Goal: Task Accomplishment & Management: Manage account settings

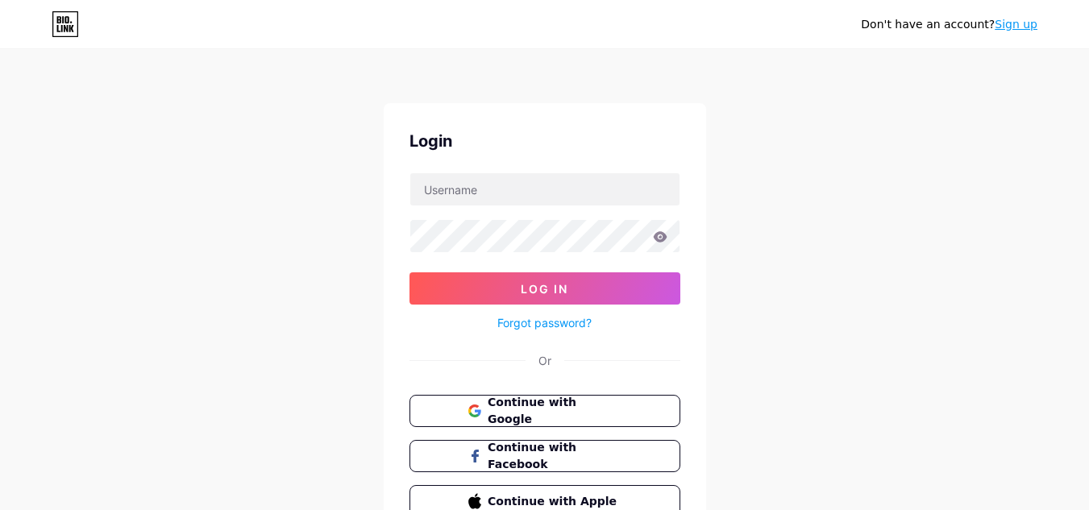
click at [562, 192] on input "text" at bounding box center [544, 189] width 269 height 32
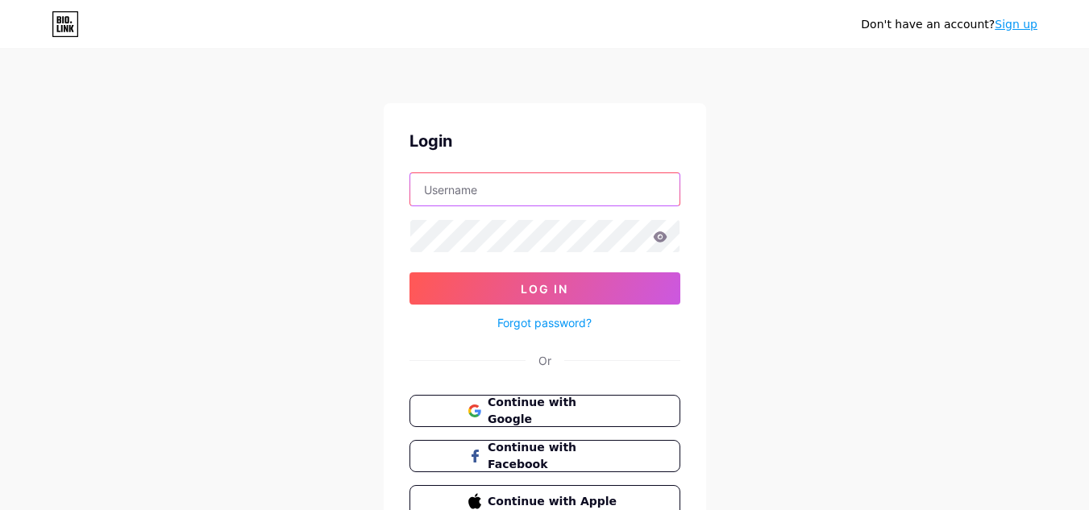
click at [535, 192] on input "text" at bounding box center [544, 189] width 269 height 32
click at [509, 196] on input "text" at bounding box center [544, 189] width 269 height 32
click at [489, 189] on input "text" at bounding box center [544, 189] width 269 height 32
type input "three60@rpsg.in"
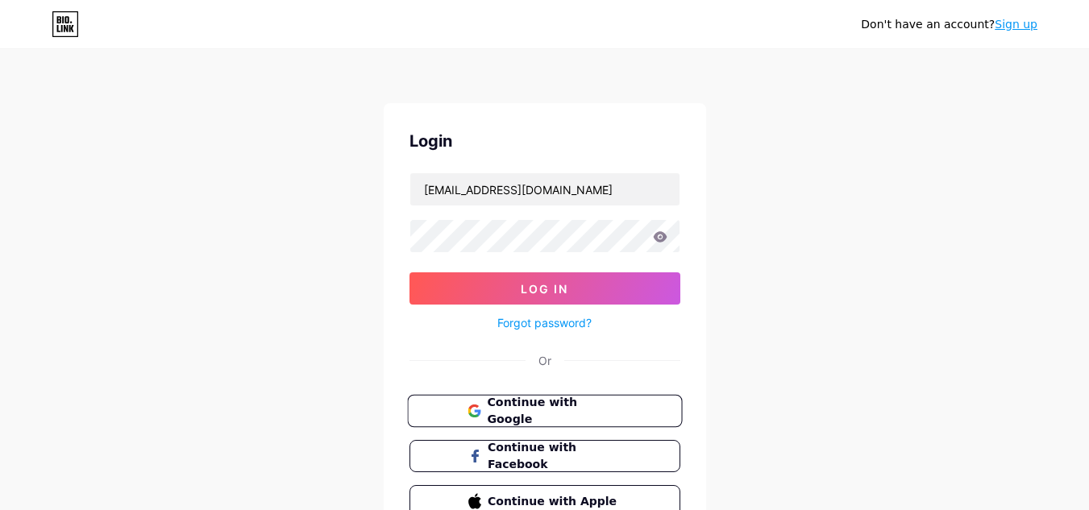
click at [468, 415] on icon at bounding box center [474, 411] width 13 height 13
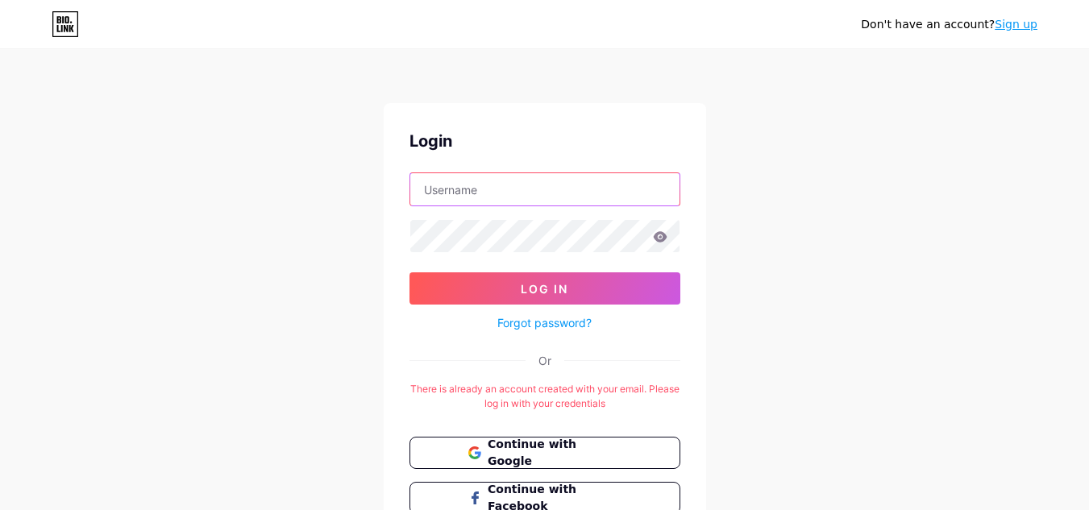
click at [609, 190] on input "text" at bounding box center [544, 189] width 269 height 32
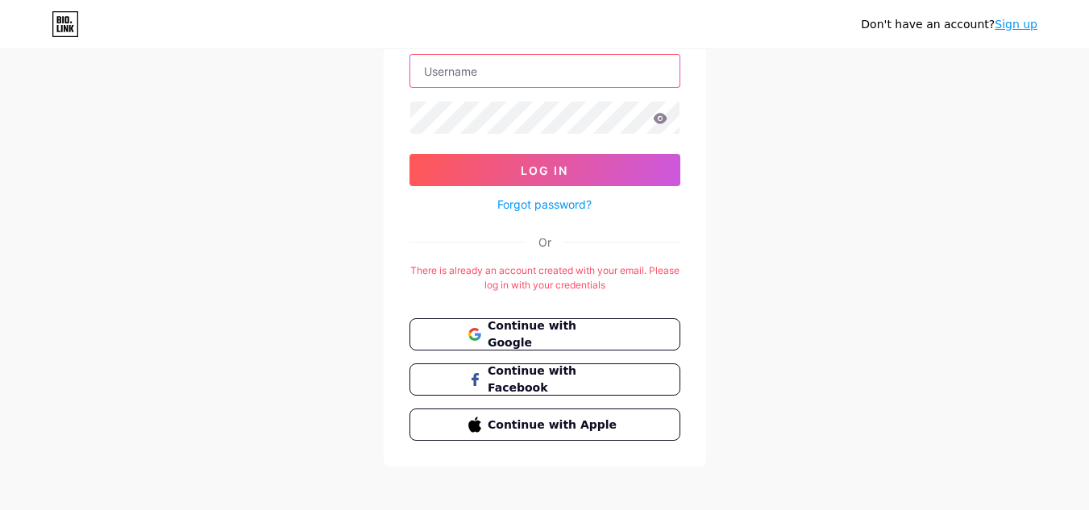
scroll to position [126, 0]
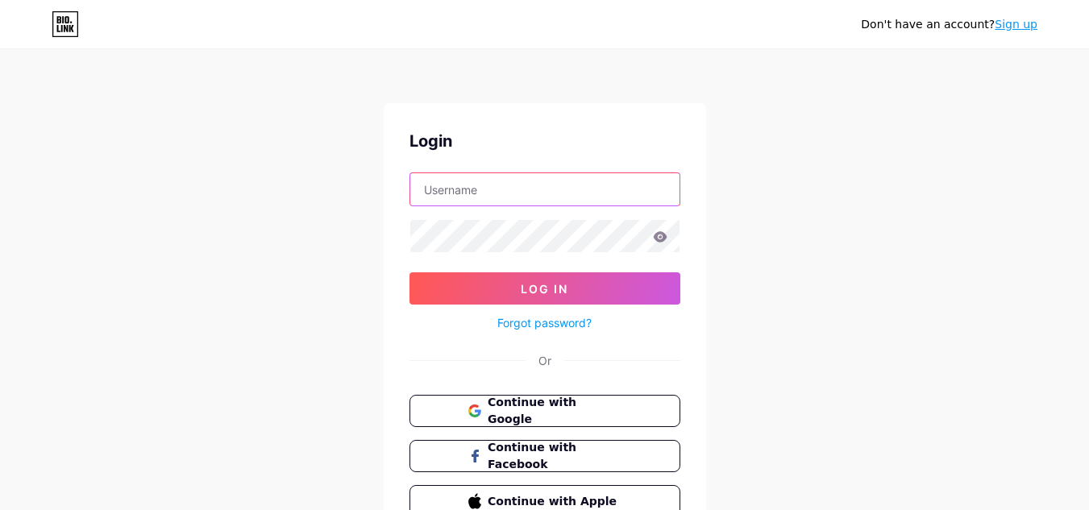
click at [489, 189] on input "text" at bounding box center [544, 189] width 269 height 32
type input "drv.marketing@rpsg.in"
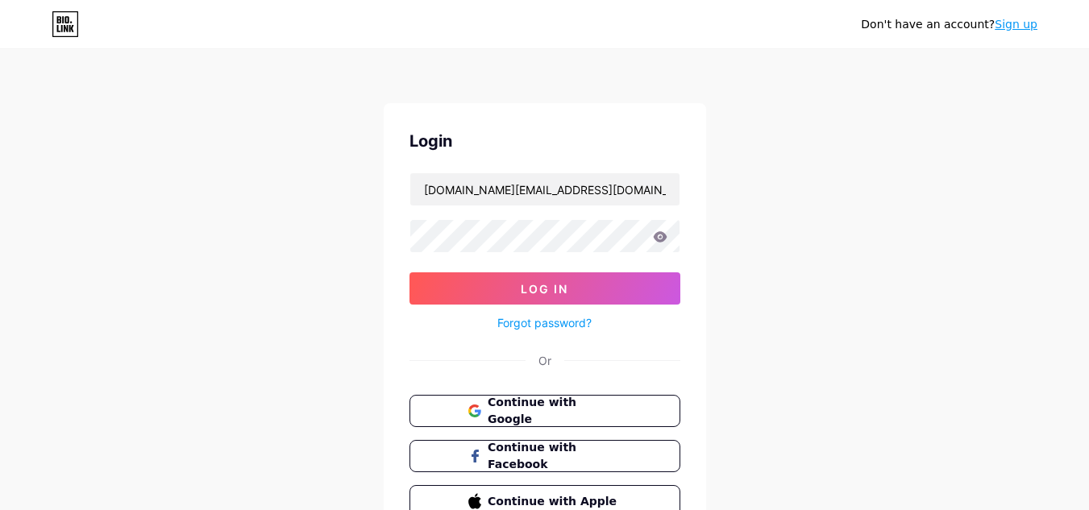
click at [540, 322] on link "Forgot password?" at bounding box center [544, 322] width 94 height 17
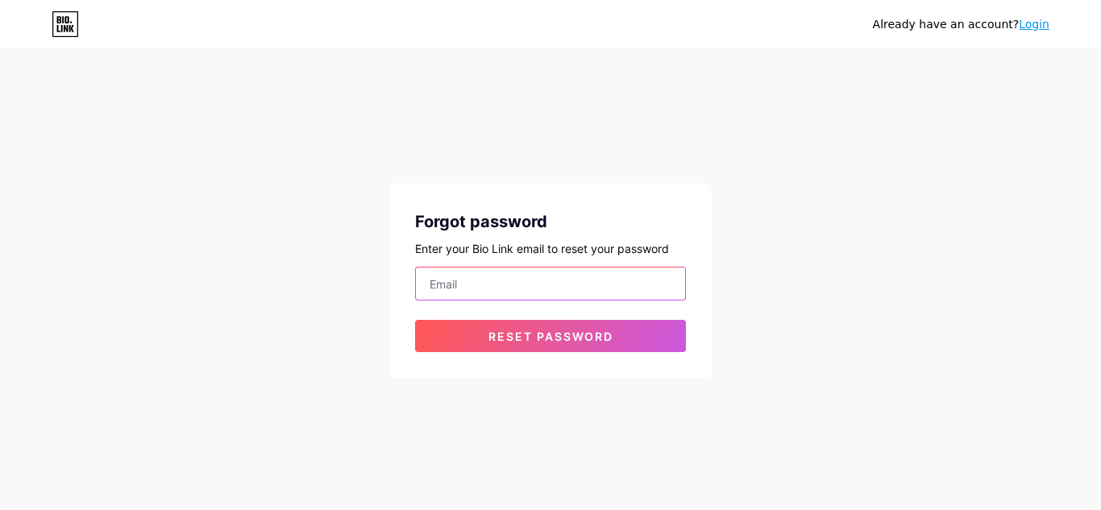
click at [493, 281] on input "email" at bounding box center [550, 284] width 269 height 32
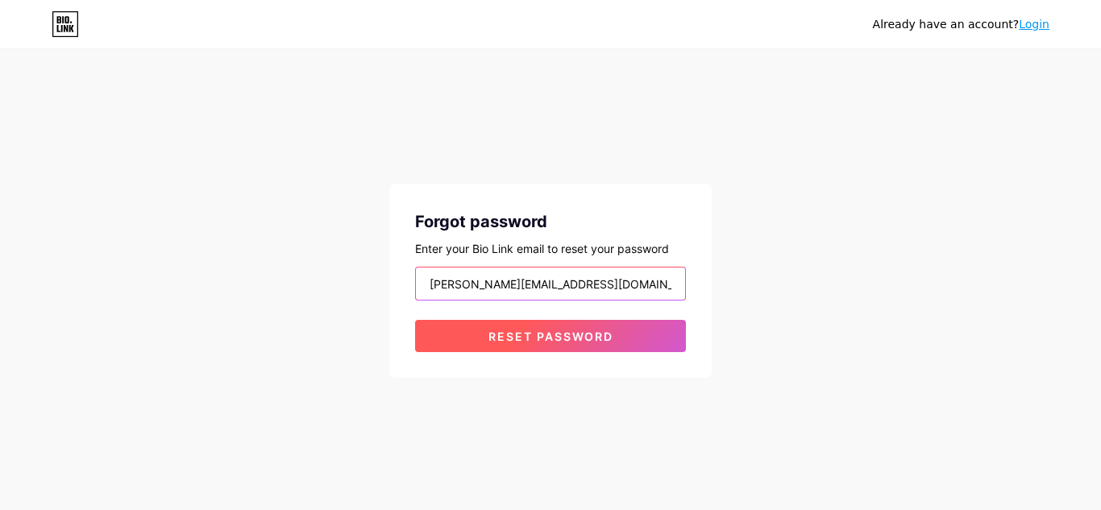
type input "vedika.chawla@rpsg.in"
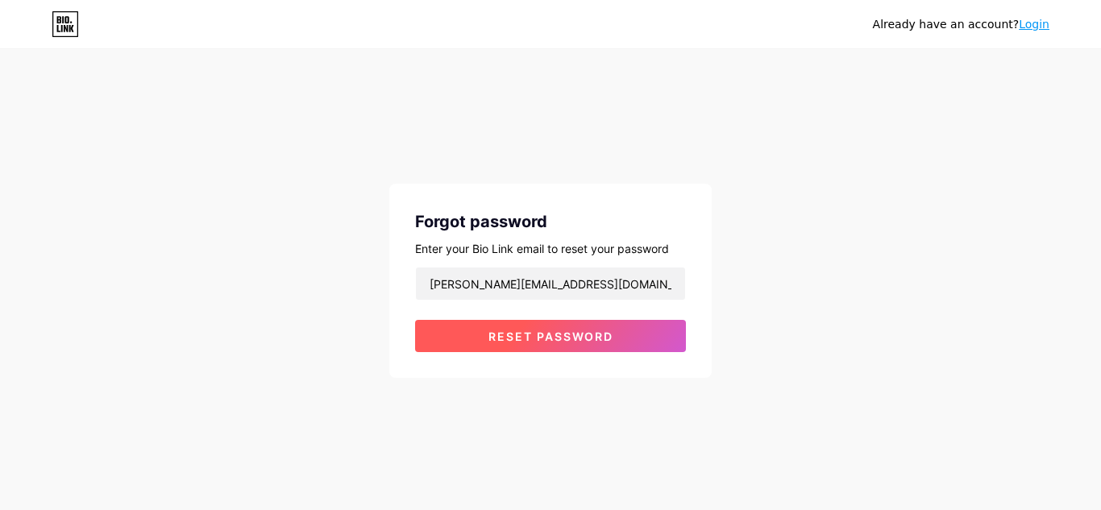
click at [568, 343] on span "Reset password" at bounding box center [551, 337] width 125 height 14
